Goal: Task Accomplishment & Management: Use online tool/utility

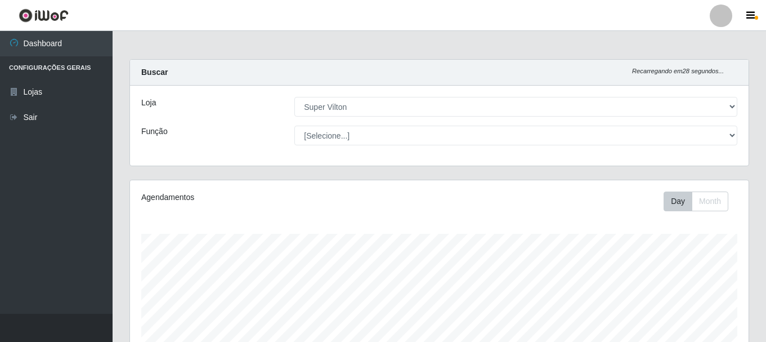
select select "379"
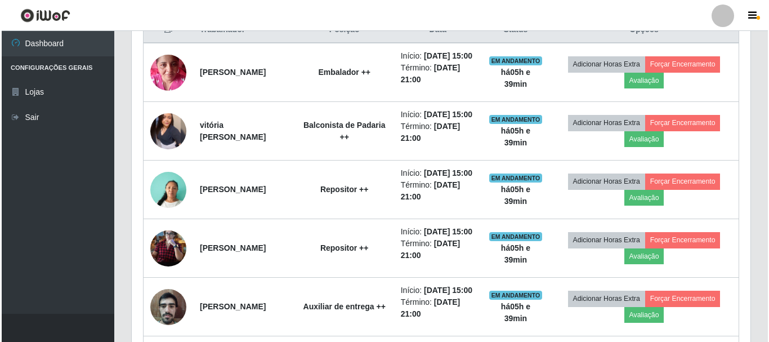
scroll to position [234, 619]
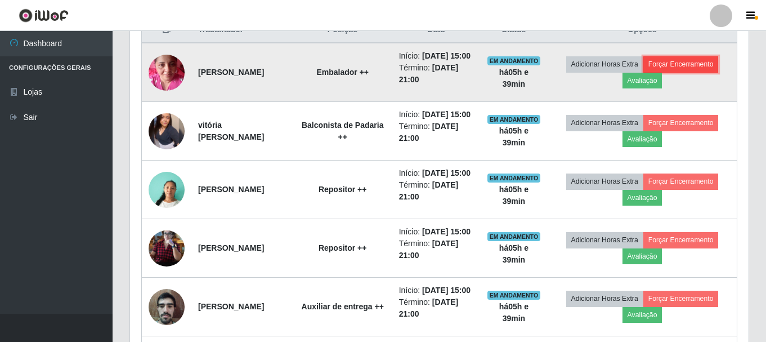
click at [700, 71] on button "Forçar Encerramento" at bounding box center [680, 64] width 75 height 16
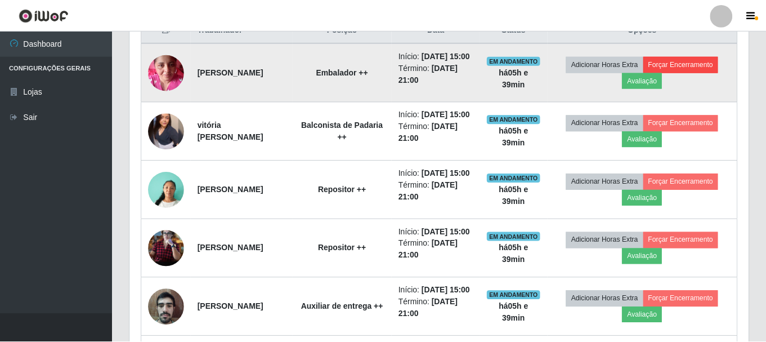
scroll to position [234, 613]
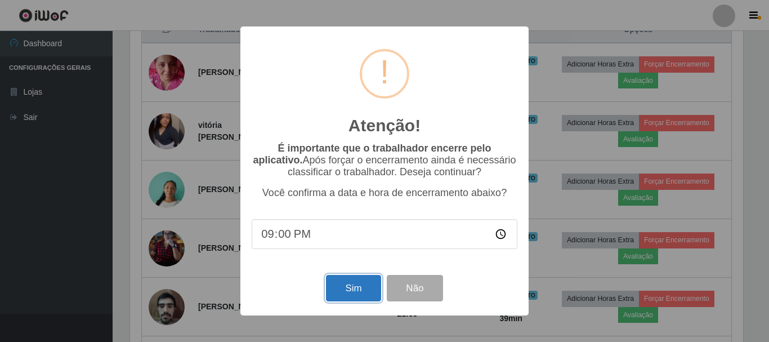
click at [368, 292] on button "Sim" at bounding box center [353, 288] width 55 height 26
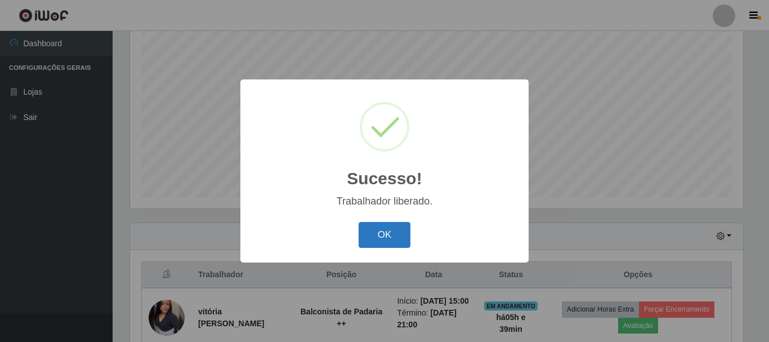
click at [382, 239] on button "OK" at bounding box center [385, 235] width 52 height 26
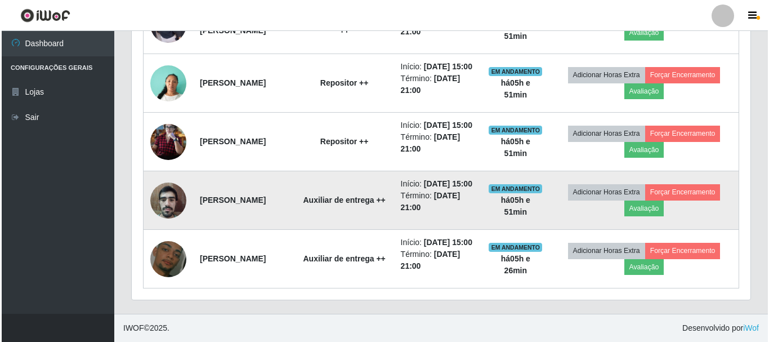
scroll to position [557, 0]
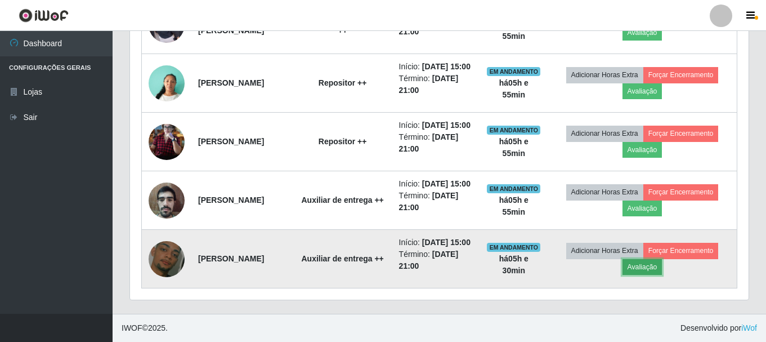
click at [647, 262] on button "Avaliação" at bounding box center [643, 267] width 40 height 16
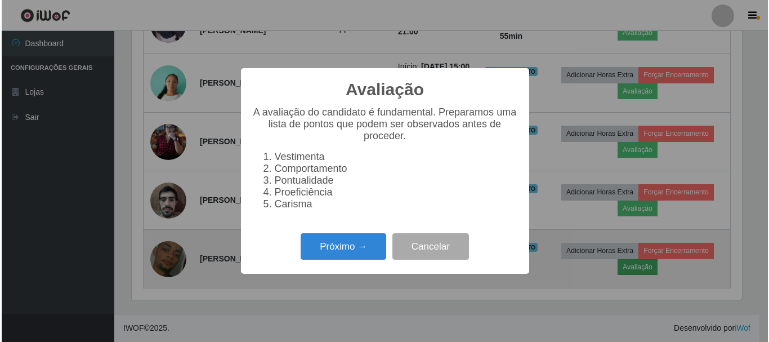
scroll to position [234, 613]
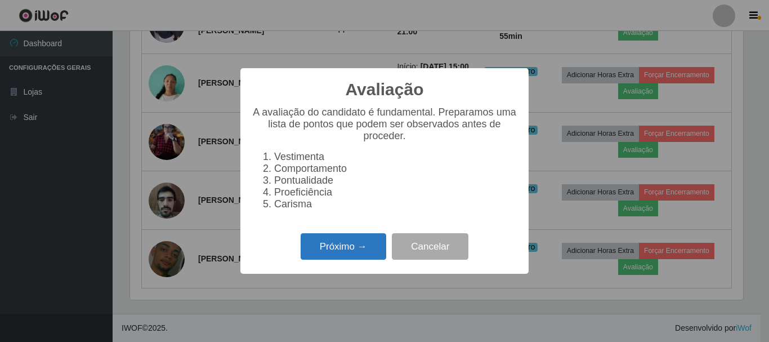
click at [360, 250] on button "Próximo →" at bounding box center [344, 246] width 86 height 26
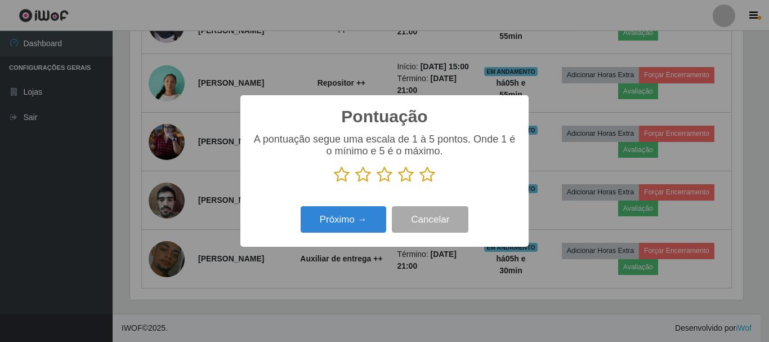
click at [334, 173] on icon at bounding box center [342, 174] width 16 height 17
click at [334, 183] on input "radio" at bounding box center [334, 183] width 0 height 0
click at [346, 223] on button "Próximo →" at bounding box center [344, 219] width 86 height 26
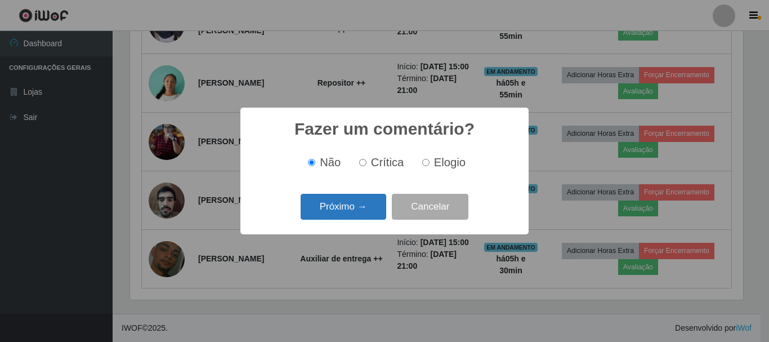
click at [346, 204] on button "Próximo →" at bounding box center [344, 207] width 86 height 26
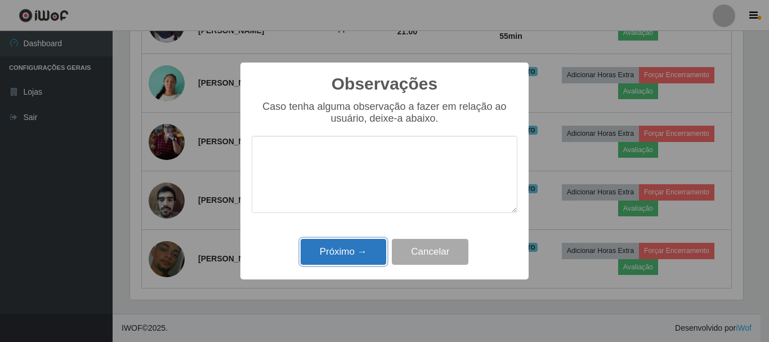
click at [341, 260] on button "Próximo →" at bounding box center [344, 252] width 86 height 26
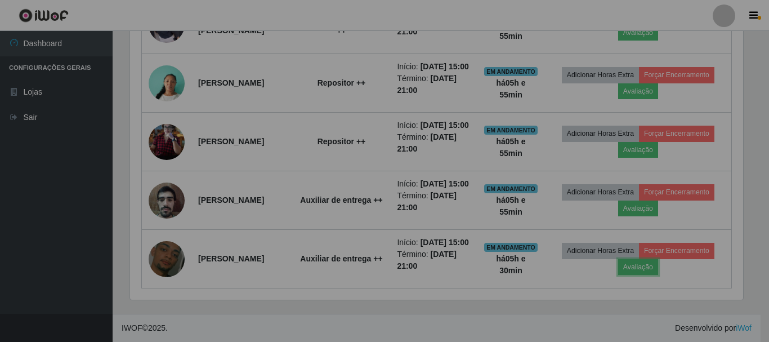
scroll to position [234, 619]
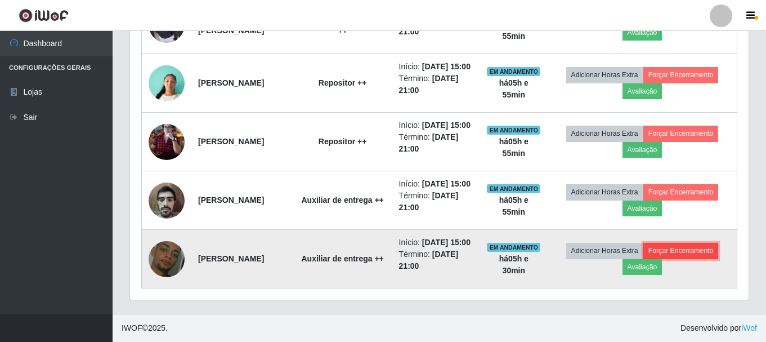
click at [689, 245] on button "Forçar Encerramento" at bounding box center [680, 251] width 75 height 16
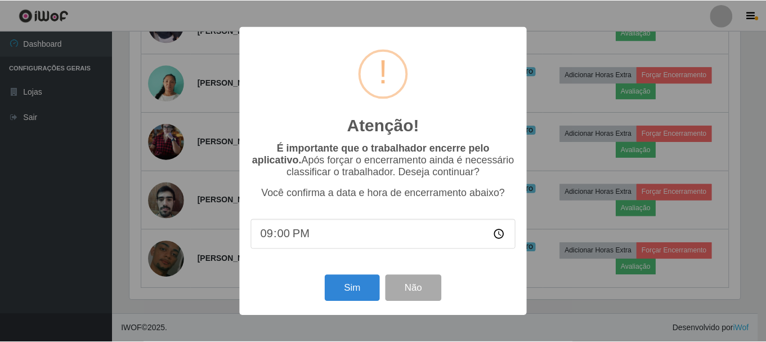
scroll to position [234, 613]
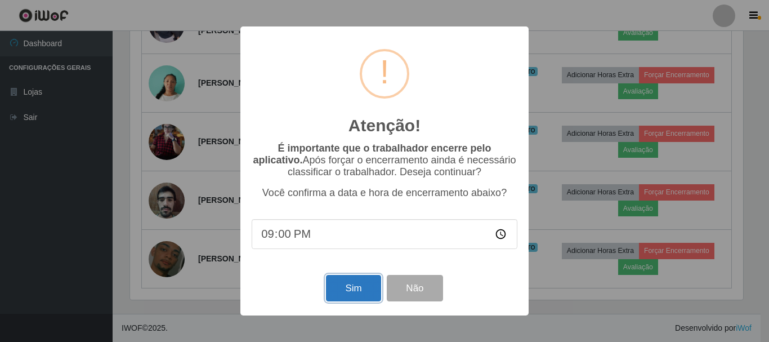
click at [345, 288] on button "Sim" at bounding box center [353, 288] width 55 height 26
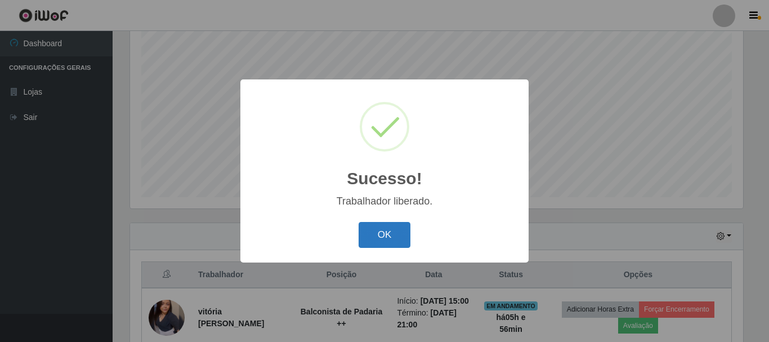
click at [402, 232] on button "OK" at bounding box center [385, 235] width 52 height 26
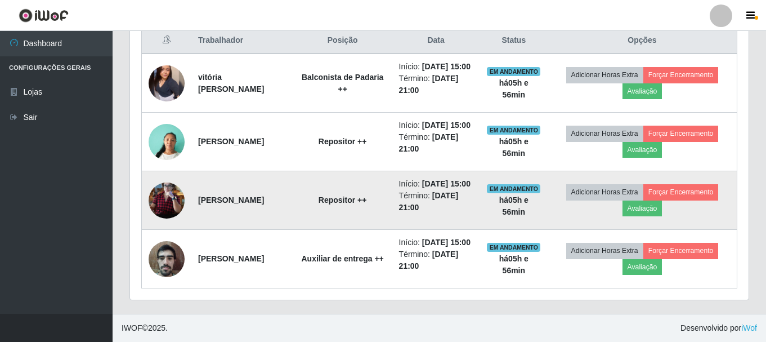
scroll to position [374, 0]
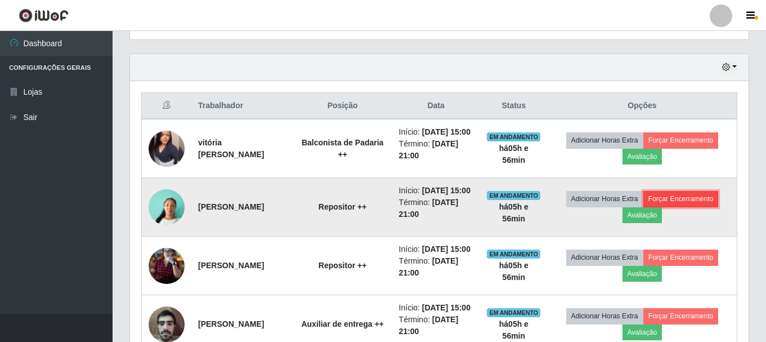
click at [711, 207] on button "Forçar Encerramento" at bounding box center [680, 199] width 75 height 16
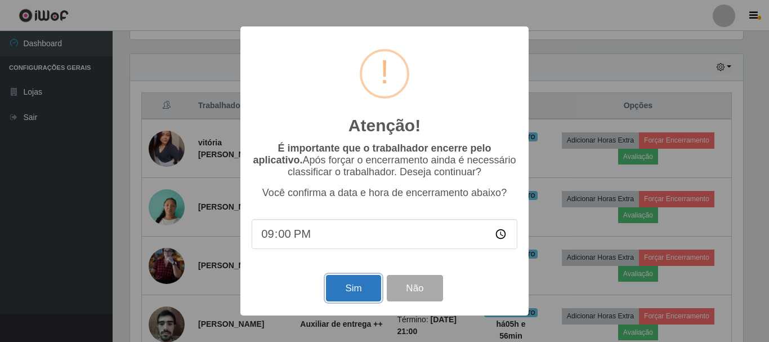
click at [350, 285] on button "Sim" at bounding box center [353, 288] width 55 height 26
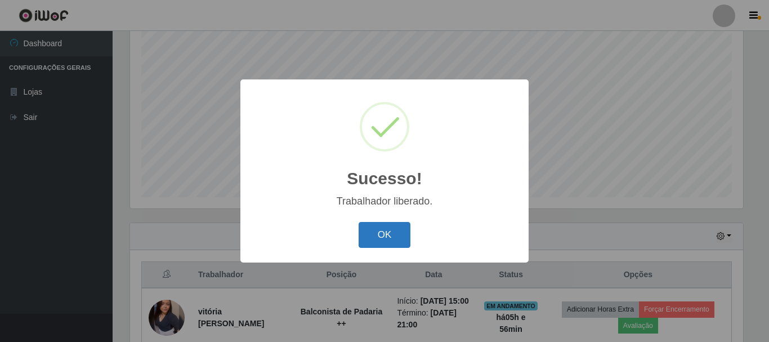
click at [379, 238] on button "OK" at bounding box center [385, 235] width 52 height 26
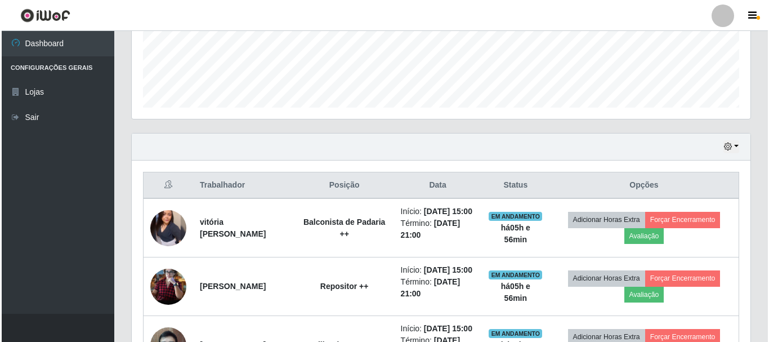
scroll to position [417, 0]
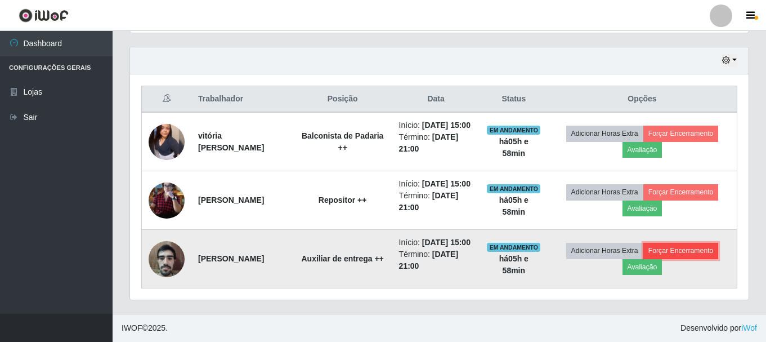
click at [673, 244] on button "Forçar Encerramento" at bounding box center [680, 251] width 75 height 16
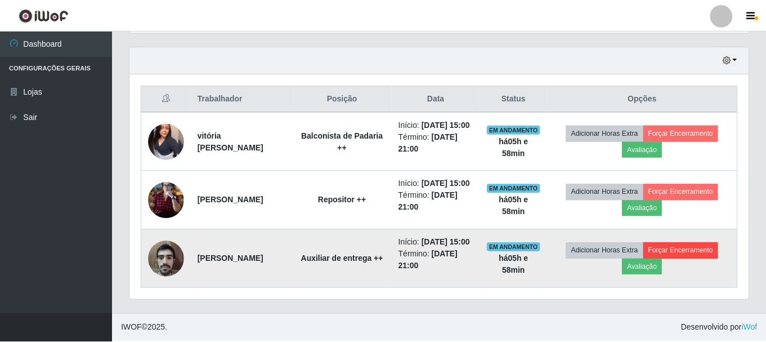
scroll to position [234, 613]
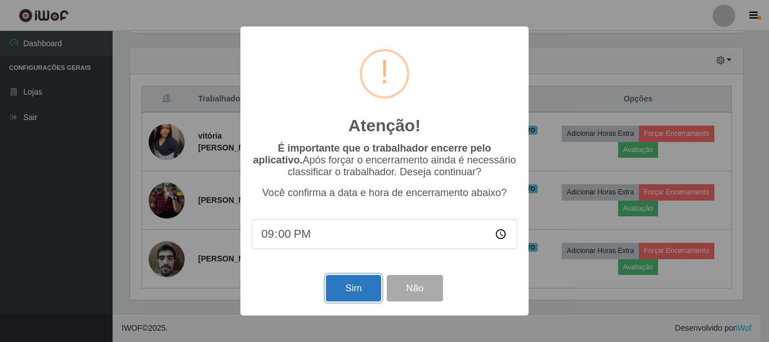
click at [356, 285] on button "Sim" at bounding box center [353, 288] width 55 height 26
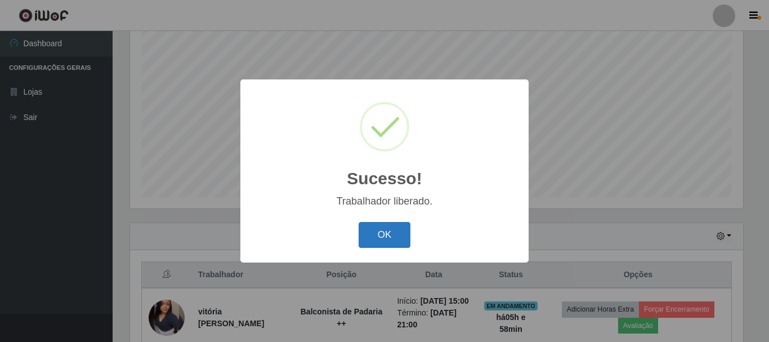
click at [376, 234] on button "OK" at bounding box center [385, 235] width 52 height 26
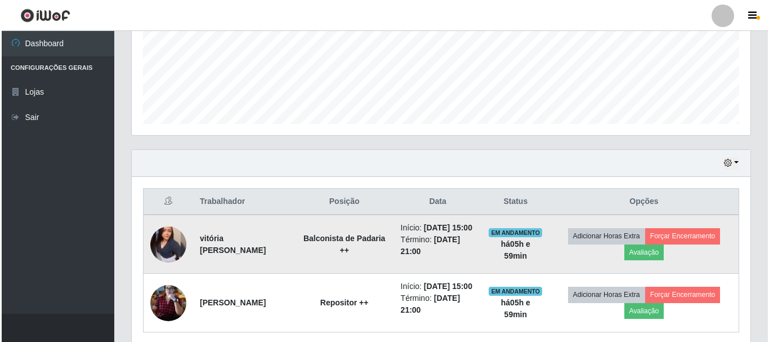
scroll to position [346, 0]
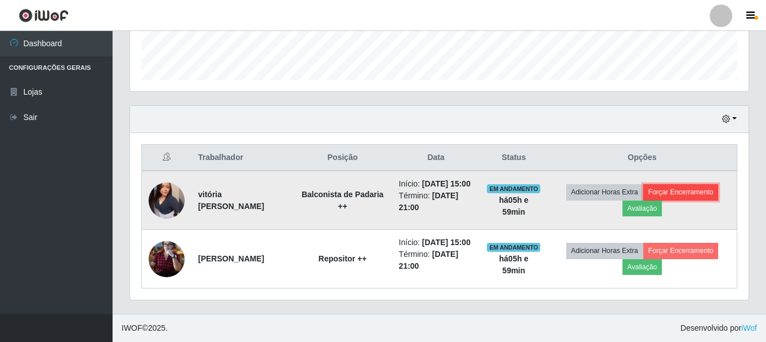
click at [682, 184] on button "Forçar Encerramento" at bounding box center [680, 192] width 75 height 16
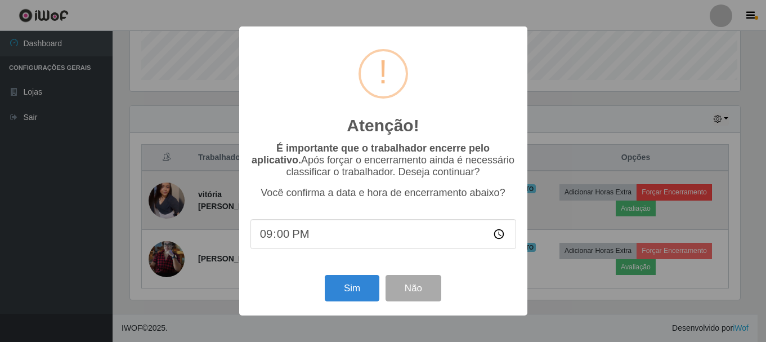
scroll to position [234, 613]
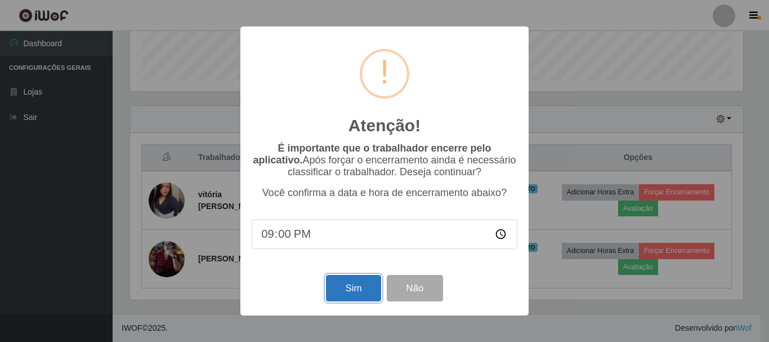
click at [351, 286] on button "Sim" at bounding box center [353, 288] width 55 height 26
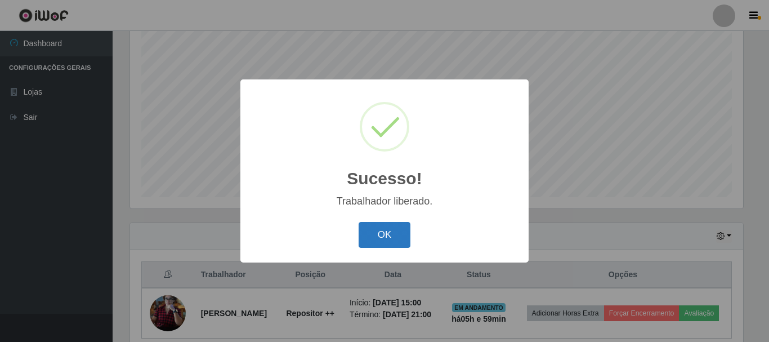
drag, startPoint x: 399, startPoint y: 238, endPoint x: 376, endPoint y: 238, distance: 22.5
click at [397, 238] on button "OK" at bounding box center [385, 235] width 52 height 26
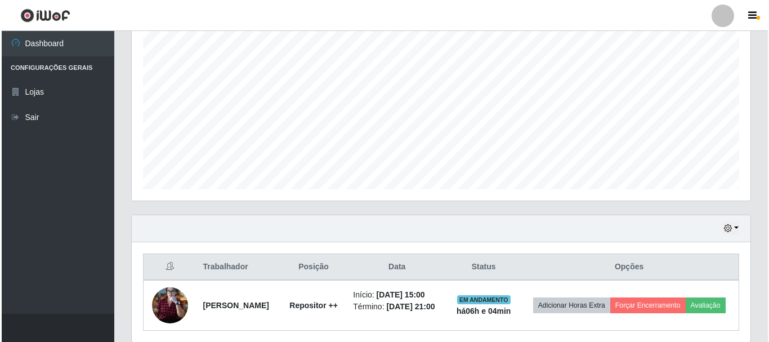
scroll to position [264, 0]
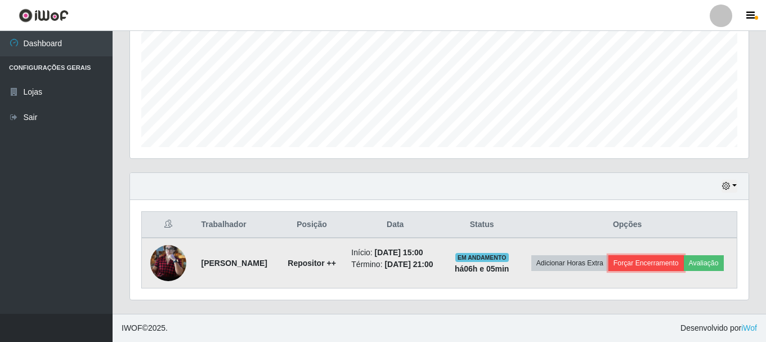
click at [684, 255] on button "Forçar Encerramento" at bounding box center [645, 263] width 75 height 16
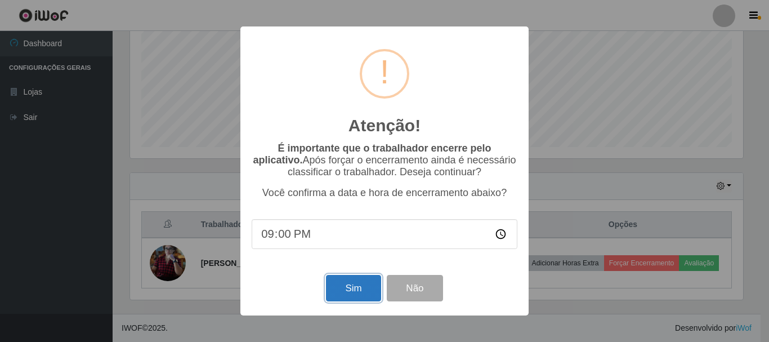
click at [346, 294] on button "Sim" at bounding box center [353, 288] width 55 height 26
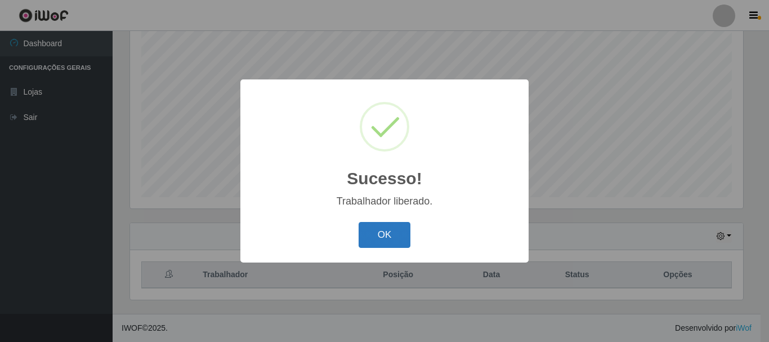
click at [386, 227] on button "OK" at bounding box center [385, 235] width 52 height 26
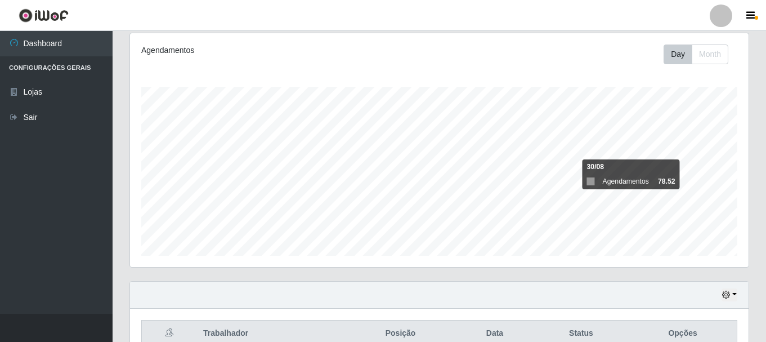
scroll to position [205, 0]
